Goal: Task Accomplishment & Management: Manage account settings

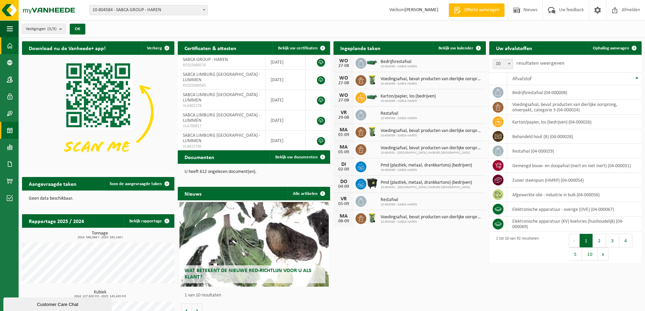
click at [9, 130] on span at bounding box center [10, 130] width 6 height 17
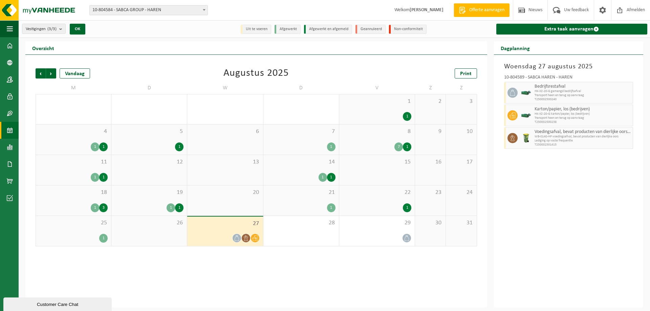
click at [137, 15] on div "Vestiging: 10-804584 - SABCA GROUP - HAREN 10-804589 - SABCA HAREN - HAREN 10-8…" at bounding box center [325, 10] width 650 height 21
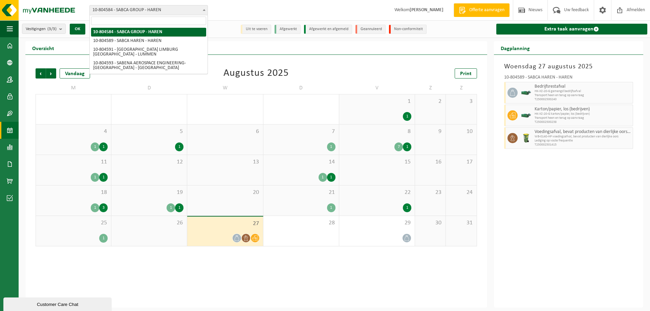
click at [139, 14] on span "10-804584 - SABCA GROUP - HAREN" at bounding box center [149, 9] width 118 height 9
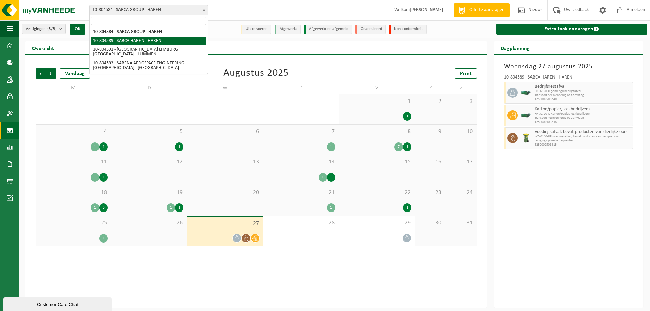
select select "34496"
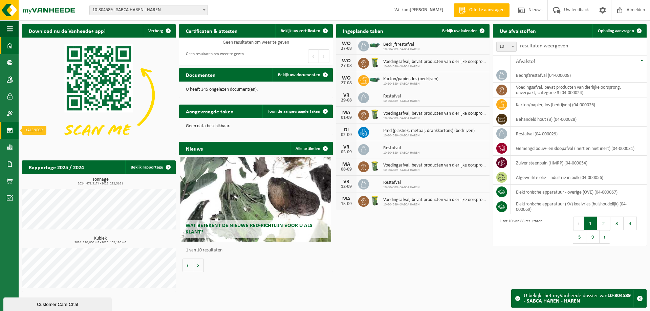
click at [14, 129] on link "Kalender" at bounding box center [9, 130] width 19 height 17
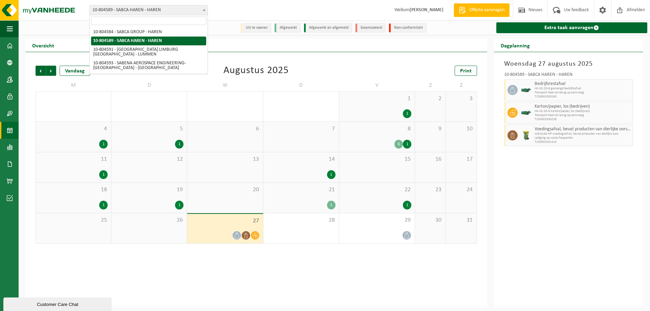
click at [114, 11] on span "10-804589 - SABCA HAREN - HAREN" at bounding box center [149, 9] width 118 height 9
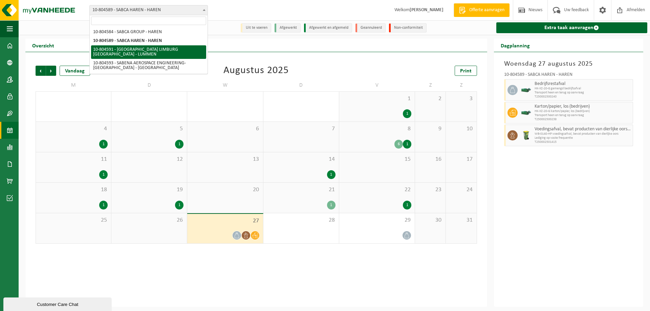
select select "34497"
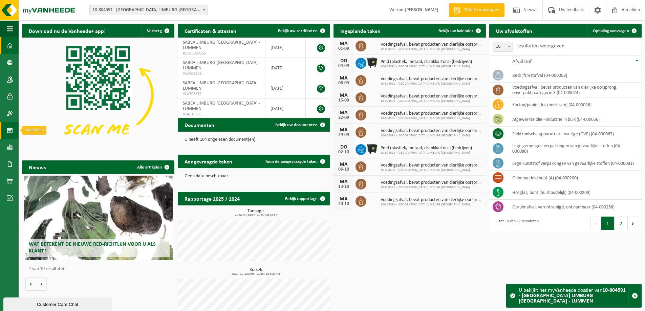
click at [13, 128] on span at bounding box center [10, 130] width 6 height 17
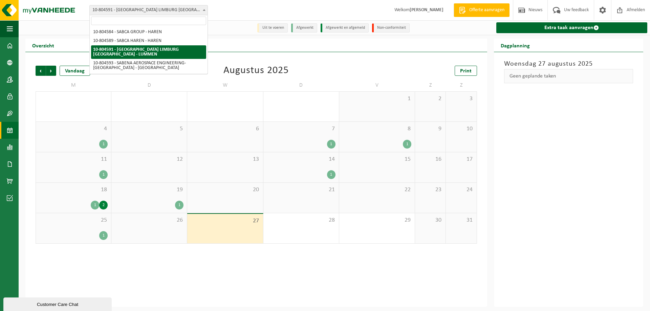
click at [120, 12] on span "10-804591 - [GEOGRAPHIC_DATA] LIMBURG [GEOGRAPHIC_DATA] - LUMMEN" at bounding box center [149, 9] width 118 height 9
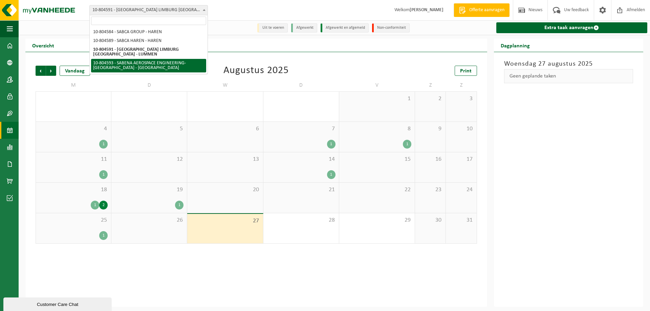
select select "34498"
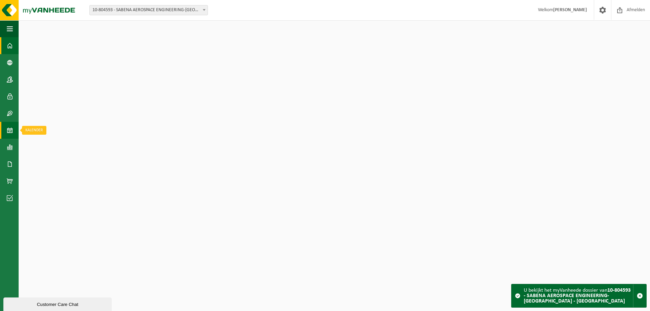
click at [7, 128] on span at bounding box center [10, 130] width 6 height 17
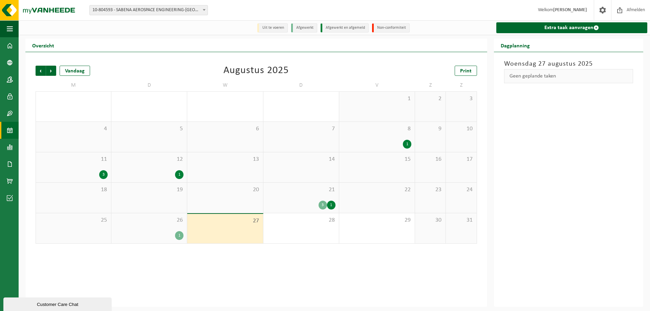
click at [166, 218] on span "26" at bounding box center [149, 220] width 69 height 7
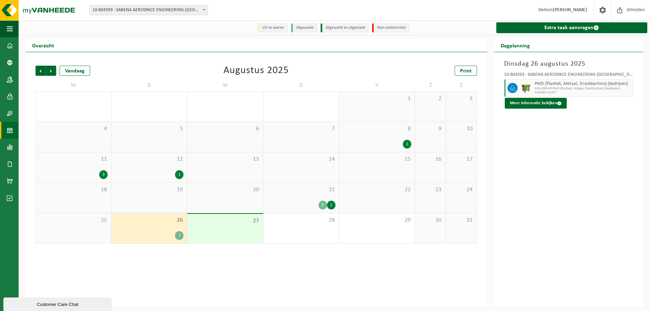
click at [297, 193] on span "21" at bounding box center [301, 189] width 69 height 7
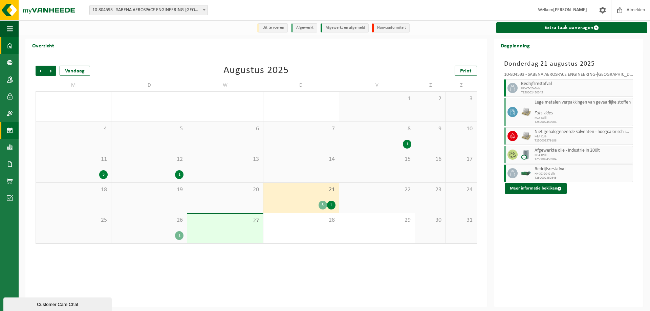
click at [5, 44] on link "Dashboard" at bounding box center [9, 45] width 19 height 17
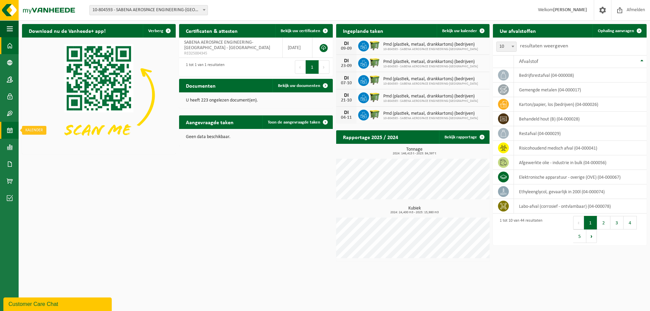
click at [12, 129] on span at bounding box center [10, 130] width 6 height 17
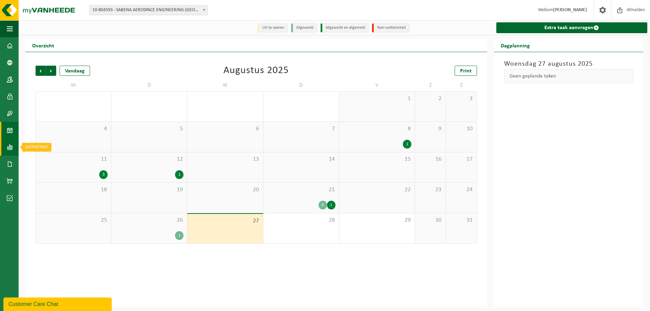
click at [12, 149] on span at bounding box center [10, 147] width 6 height 17
click at [59, 148] on span "In grafiekvorm" at bounding box center [54, 147] width 30 height 13
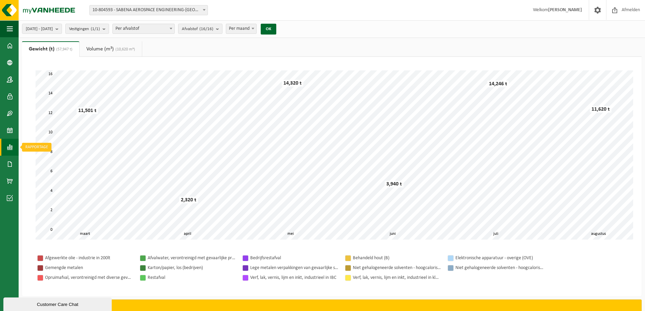
click at [8, 145] on span at bounding box center [10, 147] width 6 height 17
click at [62, 164] on span "In lijstvorm" at bounding box center [51, 161] width 24 height 13
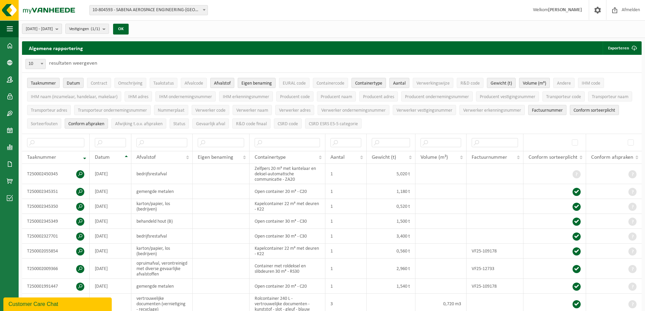
click at [62, 28] on b "submit" at bounding box center [58, 28] width 6 height 9
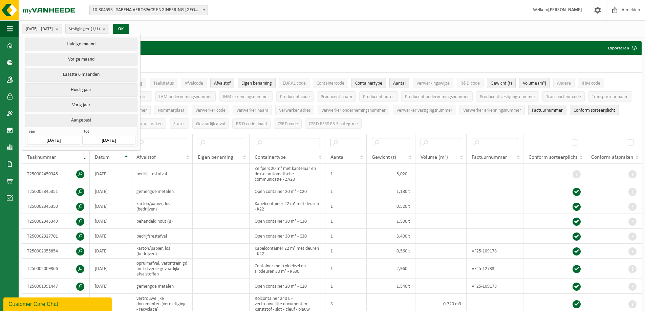
click at [68, 137] on input "[DATE]" at bounding box center [53, 140] width 53 height 9
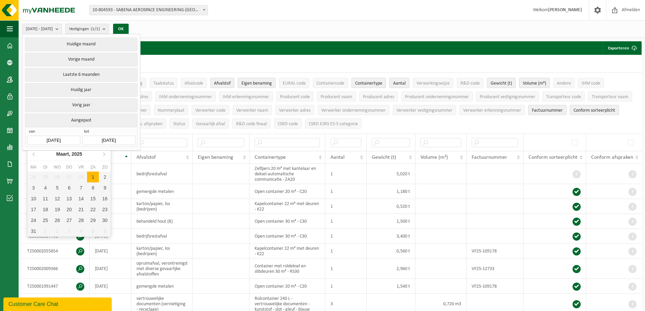
click at [95, 178] on div "1" at bounding box center [93, 177] width 12 height 11
click at [91, 177] on div "1" at bounding box center [93, 177] width 12 height 11
type input "[DATE]"
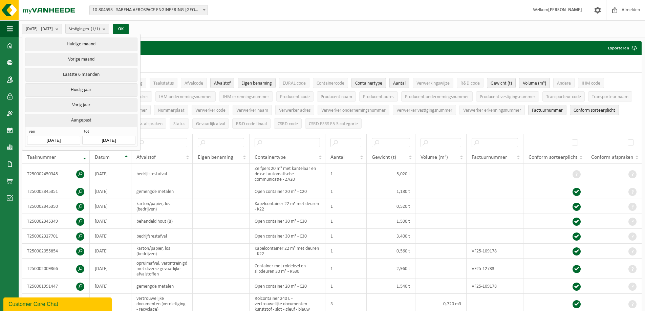
click at [116, 139] on input "[DATE]" at bounding box center [108, 140] width 53 height 9
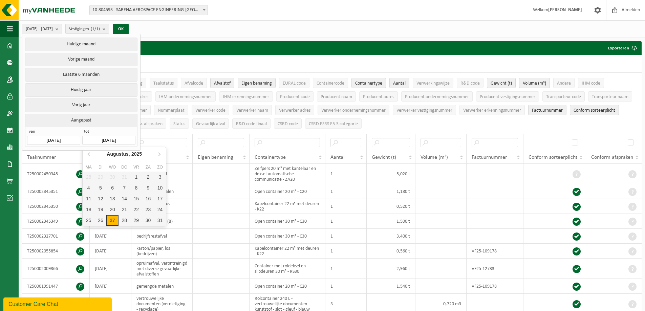
click at [117, 139] on input "[DATE]" at bounding box center [108, 140] width 53 height 9
click at [129, 30] on button "OK" at bounding box center [121, 29] width 16 height 11
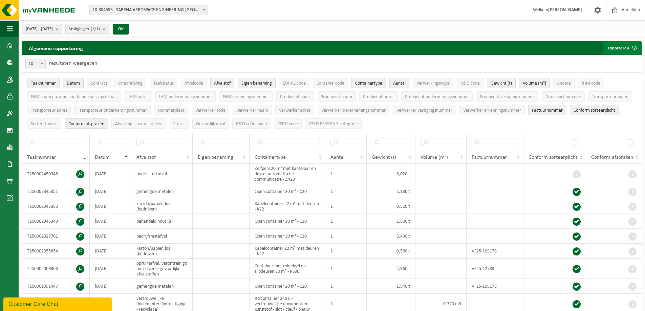
click at [622, 47] on button "Exporteren" at bounding box center [621, 48] width 38 height 14
click at [618, 77] on link "Alle beschikbare kolommen" at bounding box center [609, 75] width 61 height 14
click at [153, 14] on span "10-804593 - SABENA AEROSPACE ENGINEERING-[GEOGRAPHIC_DATA] - [GEOGRAPHIC_DATA]" at bounding box center [149, 9] width 118 height 9
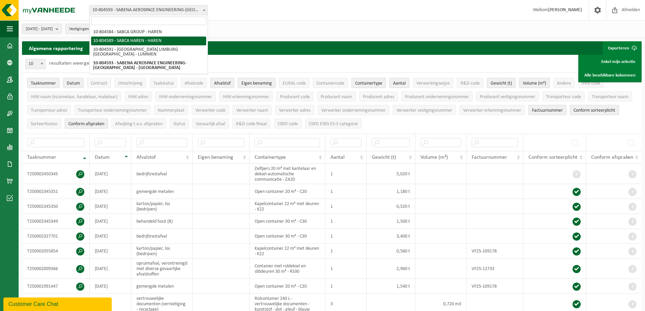
select select "34496"
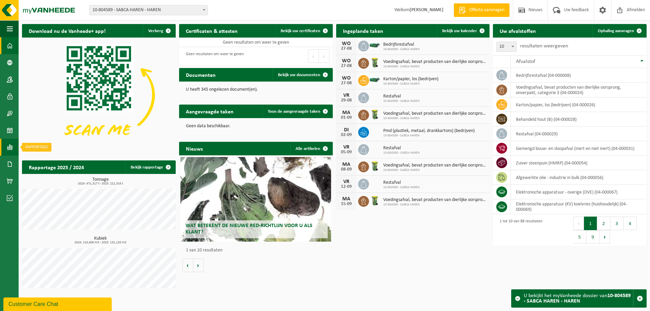
click at [9, 149] on span at bounding box center [10, 147] width 6 height 17
click at [61, 162] on span "In lijstvorm" at bounding box center [51, 161] width 24 height 13
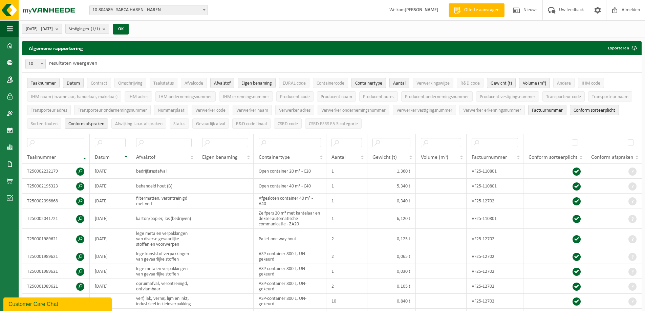
click at [53, 26] on span "[DATE] - [DATE]" at bounding box center [39, 29] width 27 height 10
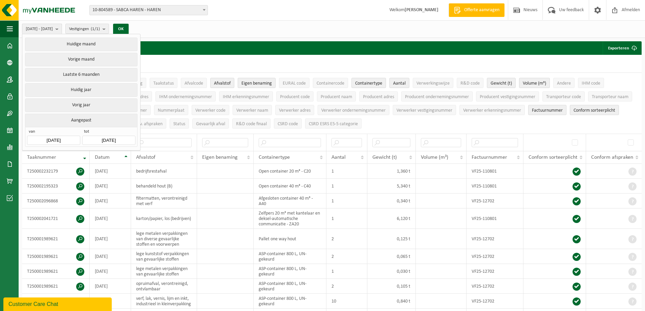
click at [53, 26] on span "[DATE] - [DATE]" at bounding box center [39, 29] width 27 height 10
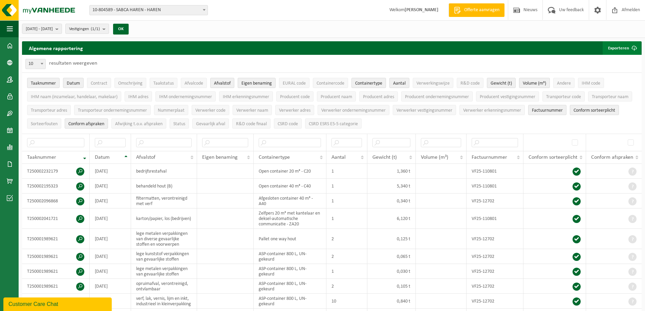
click at [634, 51] on span "submit" at bounding box center [634, 48] width 14 height 14
click at [610, 76] on link "Alle beschikbare kolommen" at bounding box center [609, 75] width 61 height 14
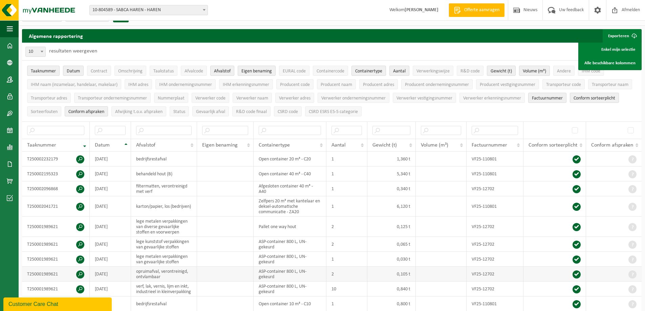
scroll to position [34, 0]
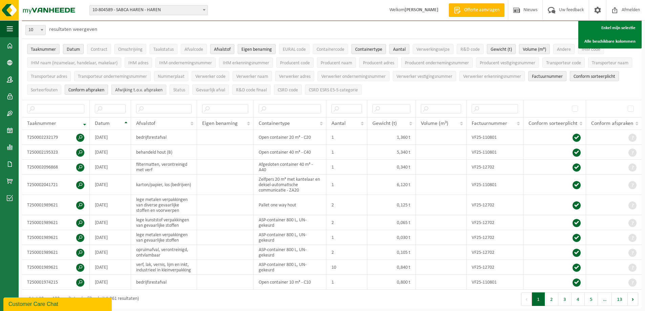
click at [120, 88] on span "Afwijking t.o.v. afspraken" at bounding box center [138, 90] width 47 height 5
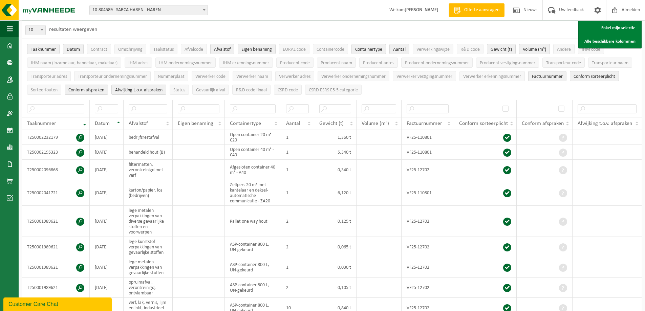
click at [65, 93] on li "Conform afspraken" at bounding box center [86, 90] width 47 height 14
click at [57, 90] on span "Sorteerfouten" at bounding box center [44, 90] width 27 height 5
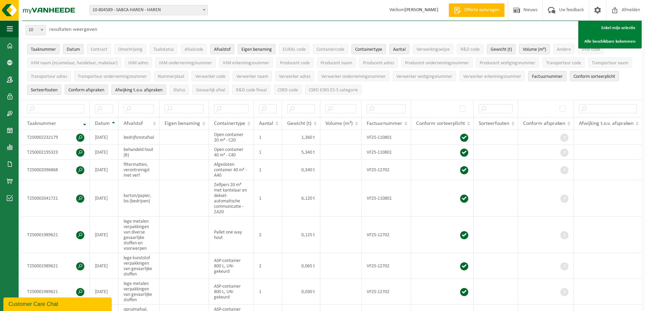
click at [57, 90] on span "Sorteerfouten" at bounding box center [44, 90] width 27 height 5
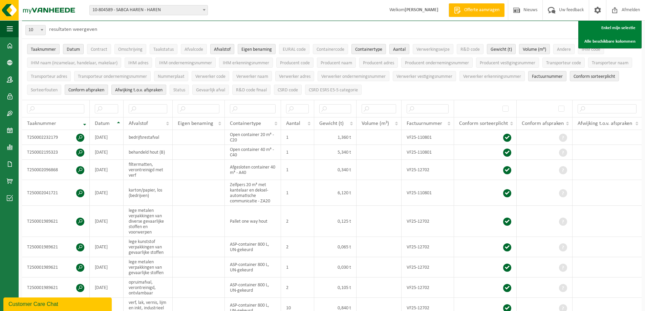
click at [88, 92] on span "Conform afspraken" at bounding box center [86, 90] width 36 height 5
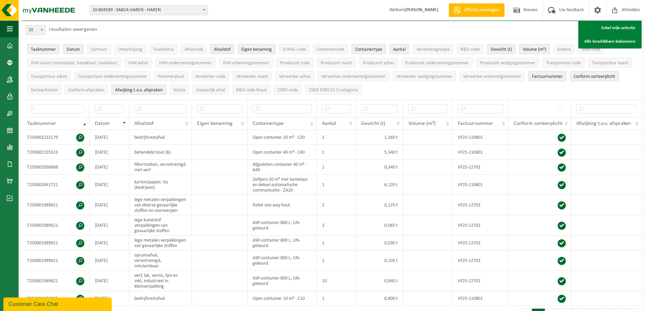
click at [143, 88] on span "Afwijking t.o.v. afspraken" at bounding box center [138, 90] width 47 height 5
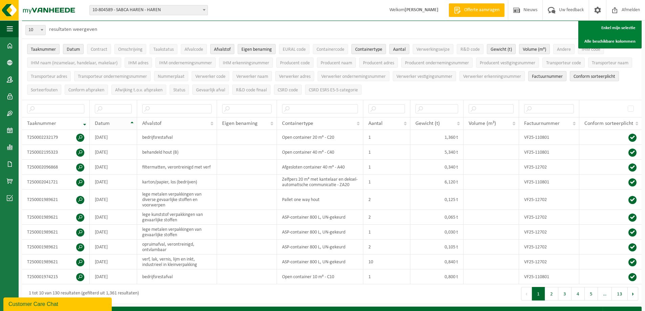
click at [126, 122] on div "Datum" at bounding box center [112, 123] width 34 height 5
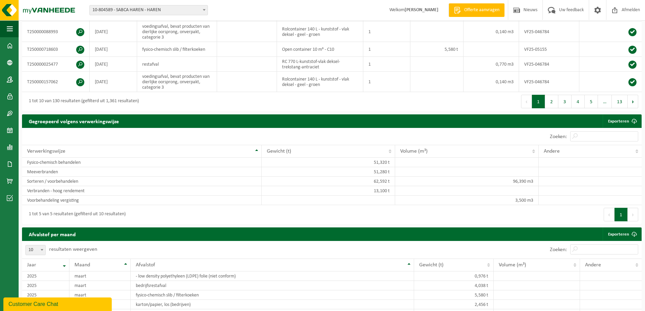
scroll to position [0, 0]
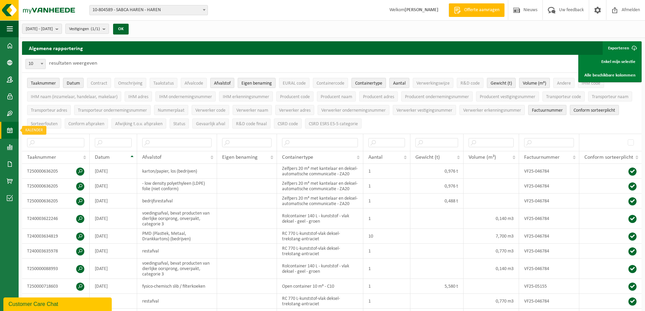
click at [9, 129] on span at bounding box center [10, 130] width 6 height 17
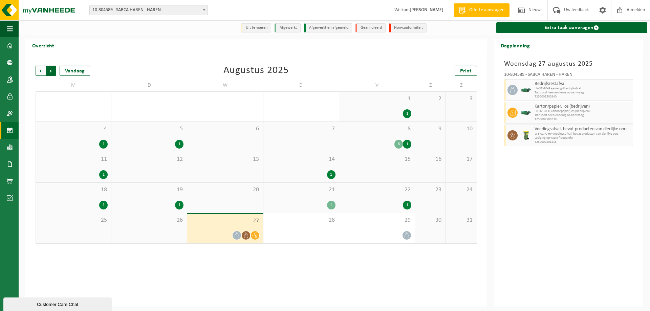
click at [39, 74] on span "Vorige" at bounding box center [41, 71] width 10 height 10
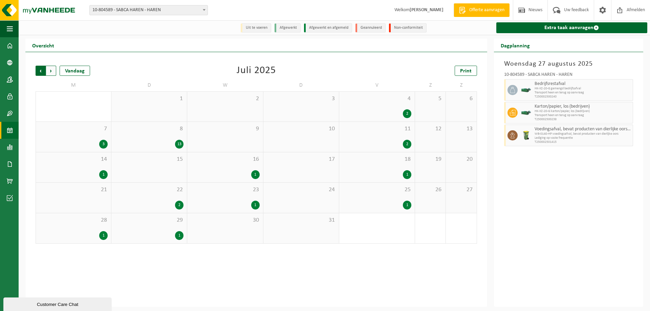
click at [56, 69] on span "Volgende" at bounding box center [51, 71] width 10 height 10
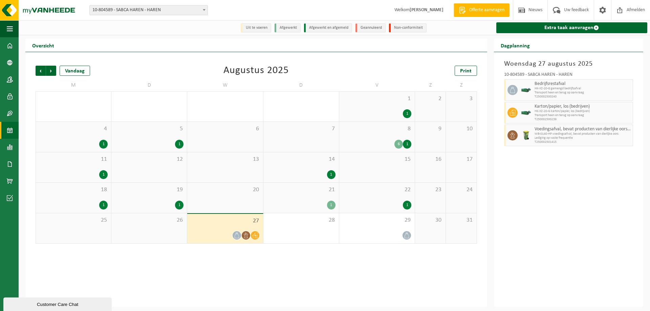
click at [377, 125] on div "8 6 1" at bounding box center [376, 137] width 75 height 30
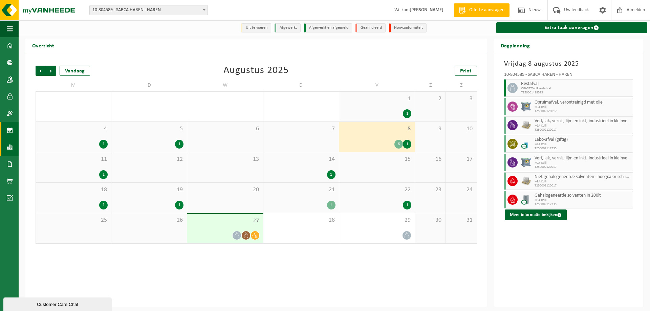
click at [10, 143] on span at bounding box center [10, 147] width 6 height 17
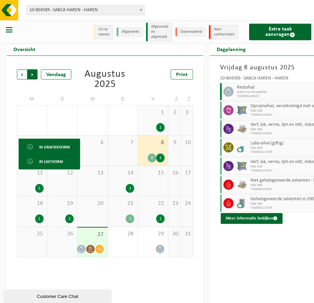
click at [25, 74] on span "Vorige" at bounding box center [22, 74] width 10 height 10
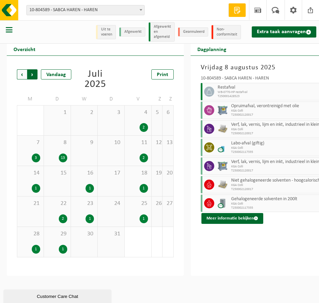
click at [26, 73] on span "Vorige" at bounding box center [22, 74] width 10 height 10
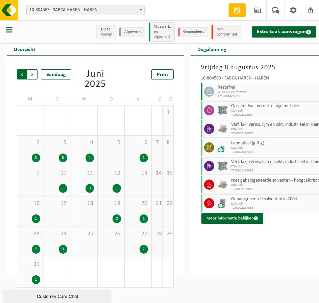
click at [31, 72] on span "Volgende" at bounding box center [32, 74] width 10 height 10
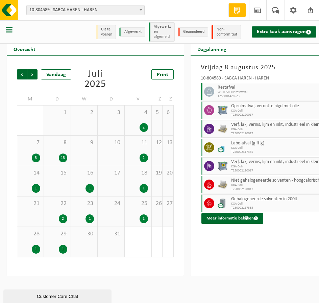
click at [31, 72] on span "Volgende" at bounding box center [32, 74] width 10 height 10
